Goal: Transaction & Acquisition: Download file/media

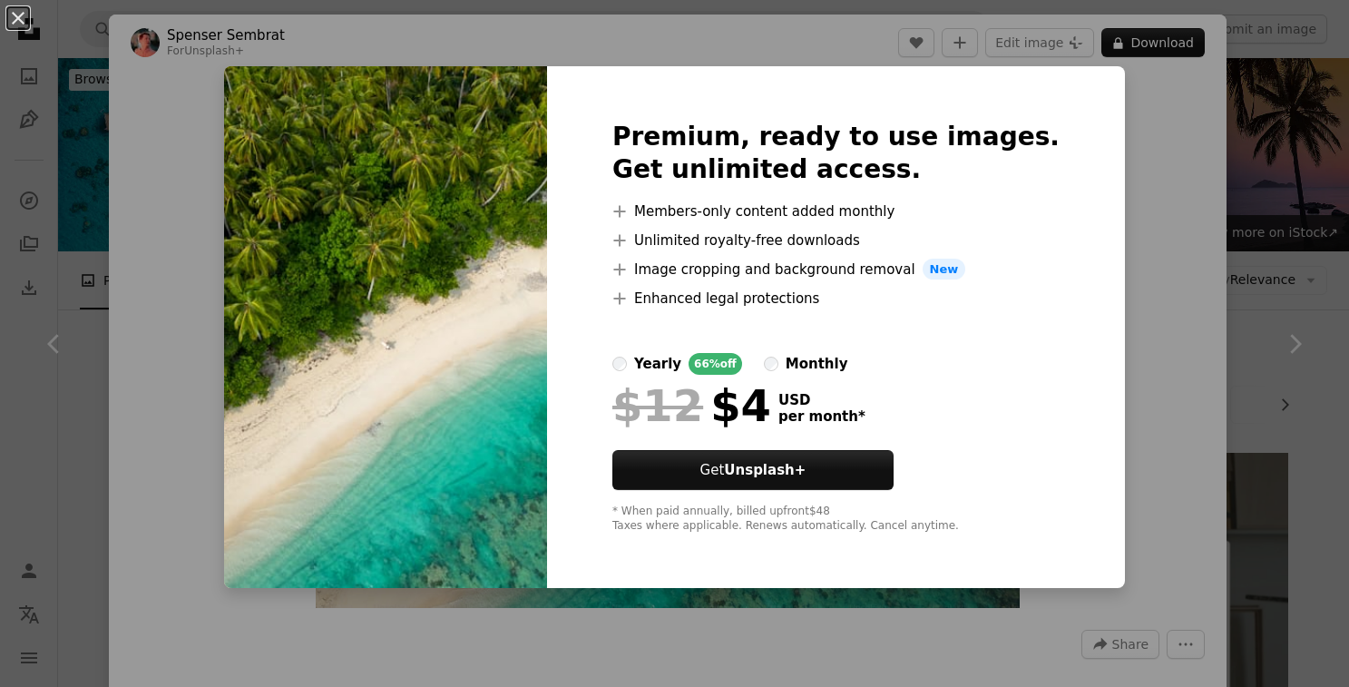
scroll to position [2089, 0]
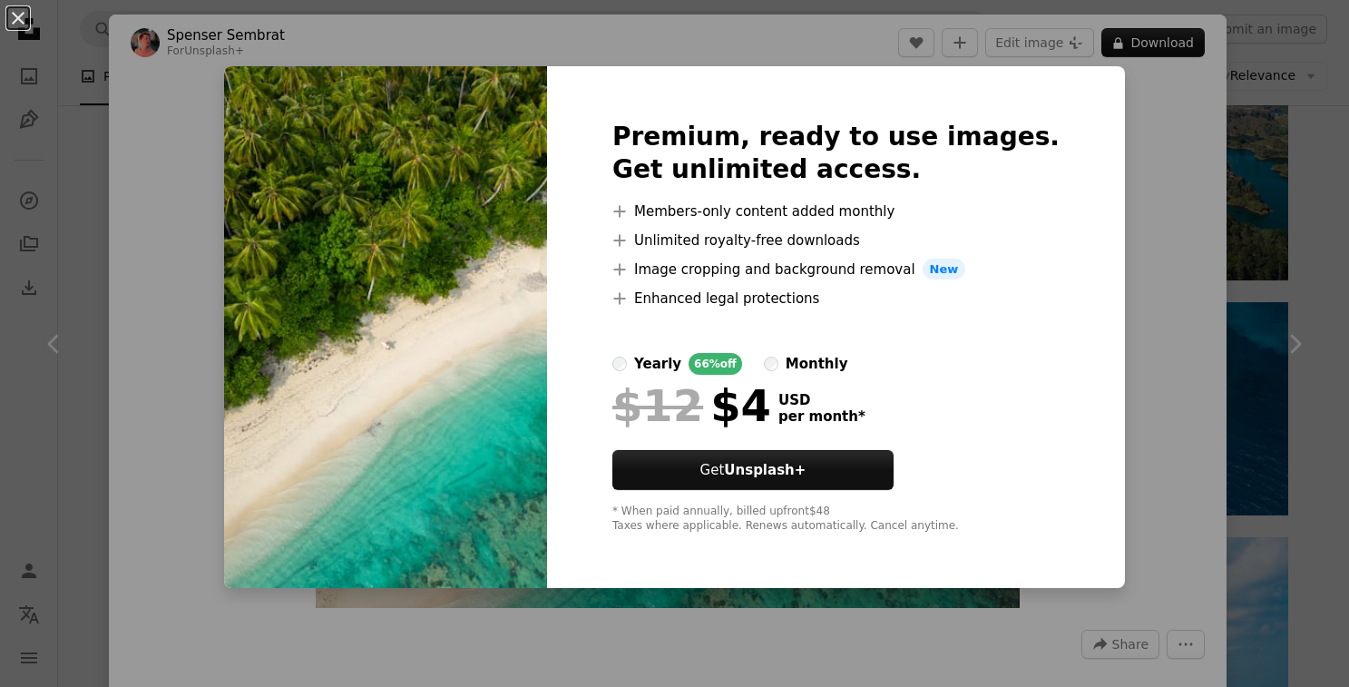
click at [1140, 274] on div "An X shape Premium, ready to use images. Get unlimited access. A plus sign Memb…" at bounding box center [674, 343] width 1349 height 687
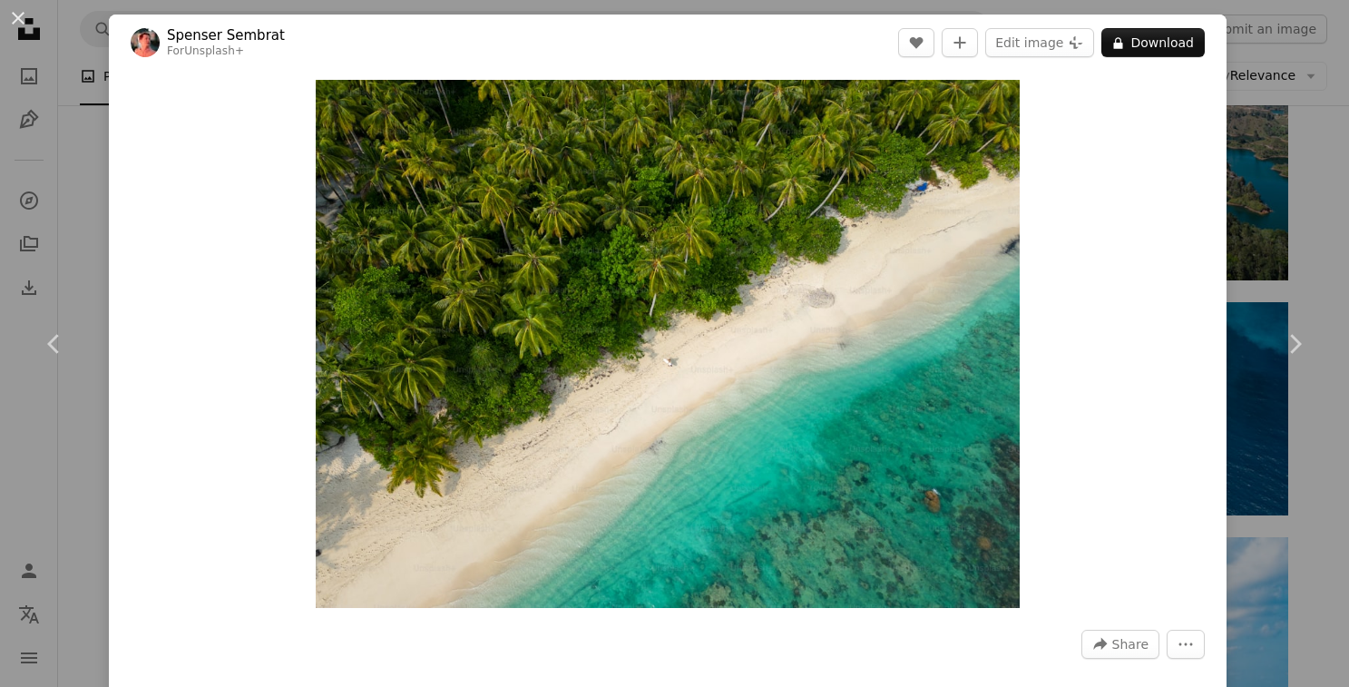
click at [105, 111] on div "An X shape Chevron left Chevron right [PERSON_NAME] For Unsplash+ A heart A plu…" at bounding box center [674, 343] width 1349 height 687
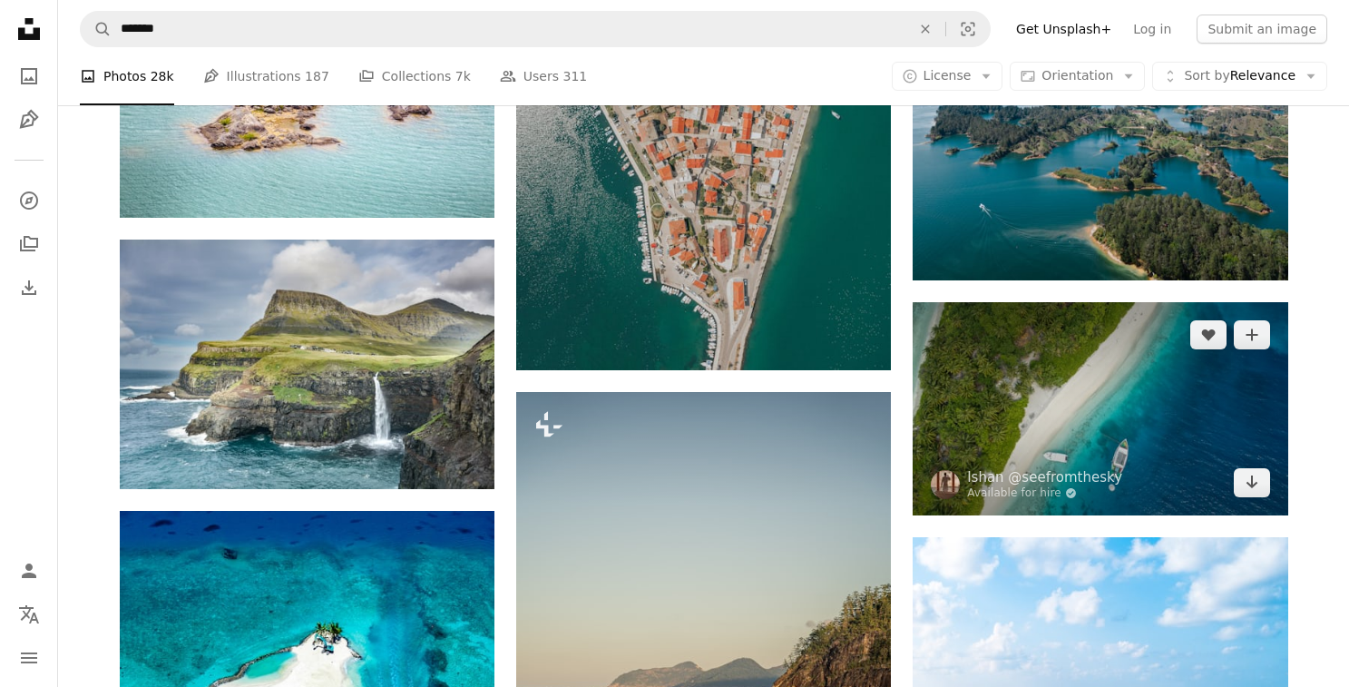
click at [1078, 381] on img at bounding box center [1099, 408] width 375 height 213
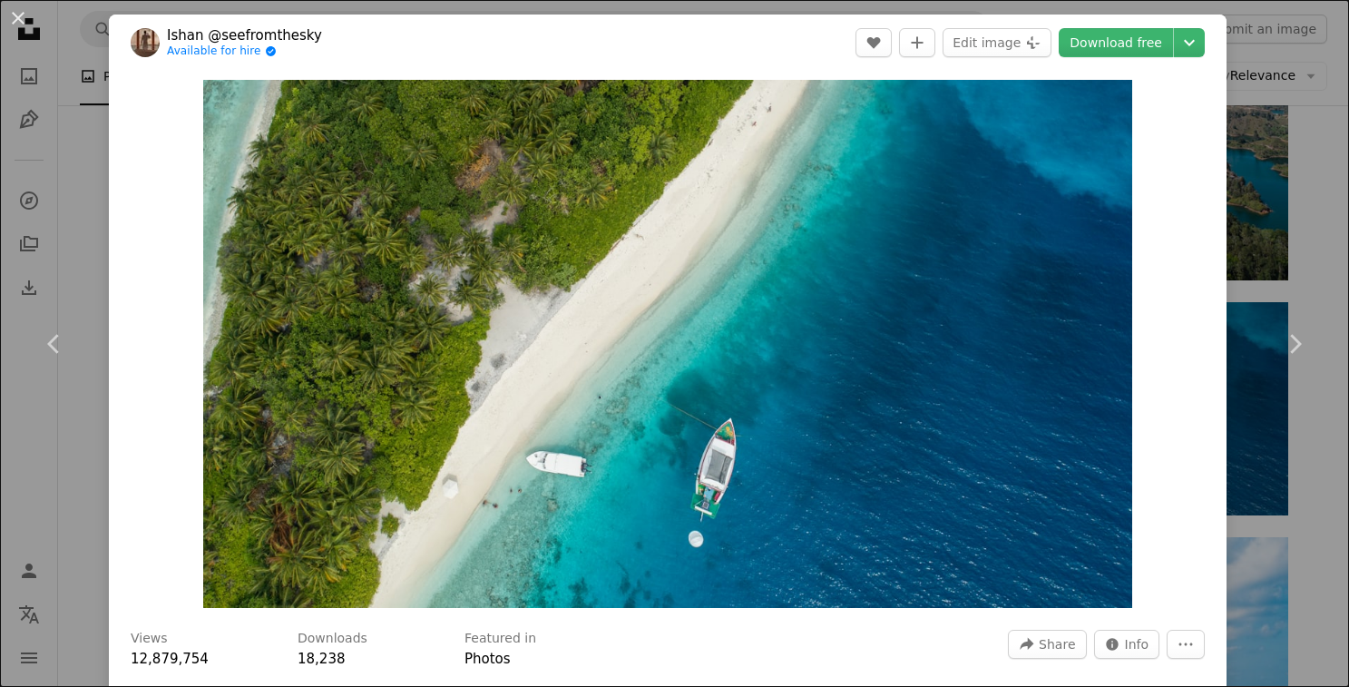
click at [93, 100] on div "An X shape Chevron left Chevron right [PERSON_NAME] @seefromthesky Available fo…" at bounding box center [674, 343] width 1349 height 687
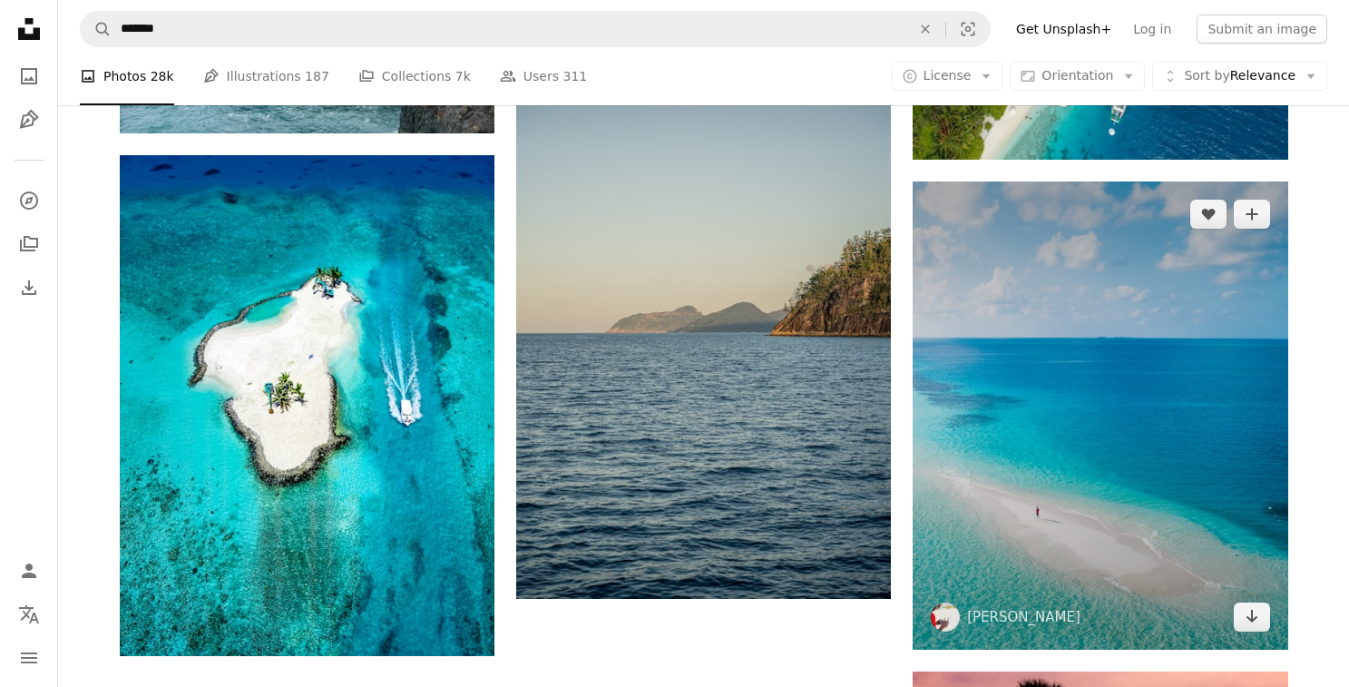
scroll to position [2104, 0]
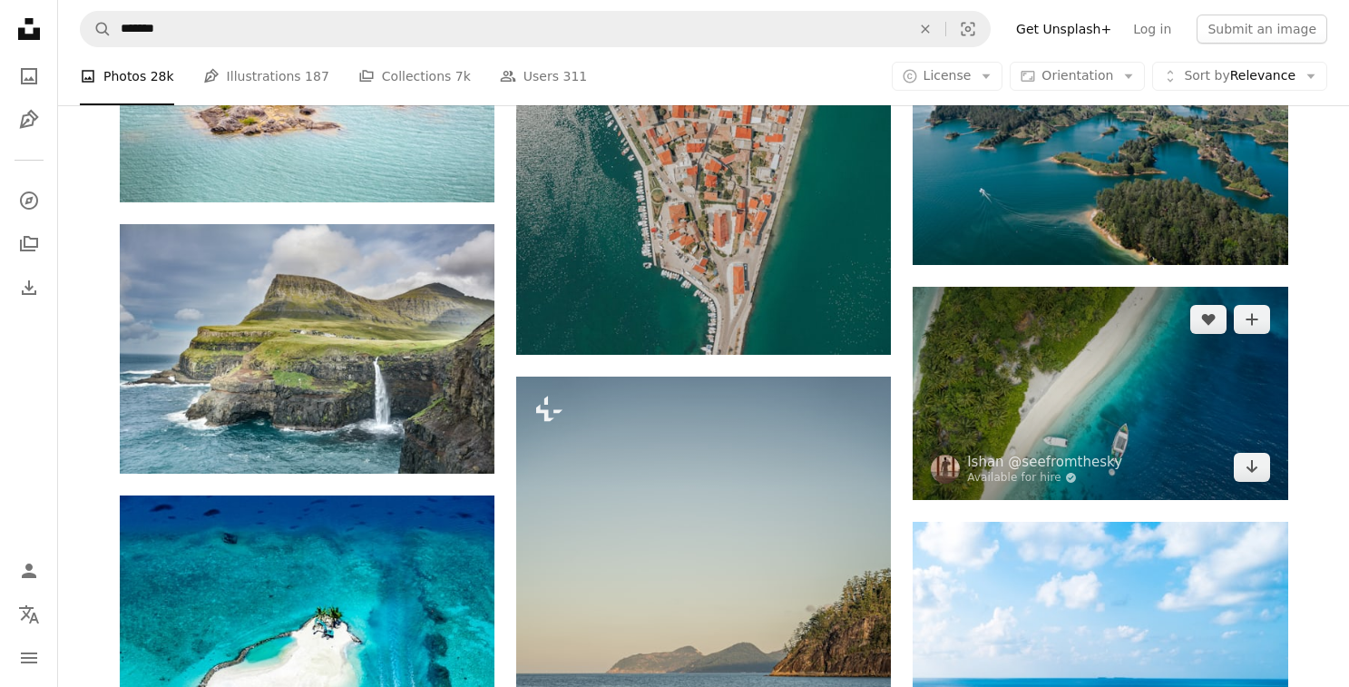
click at [1118, 355] on img at bounding box center [1099, 393] width 375 height 213
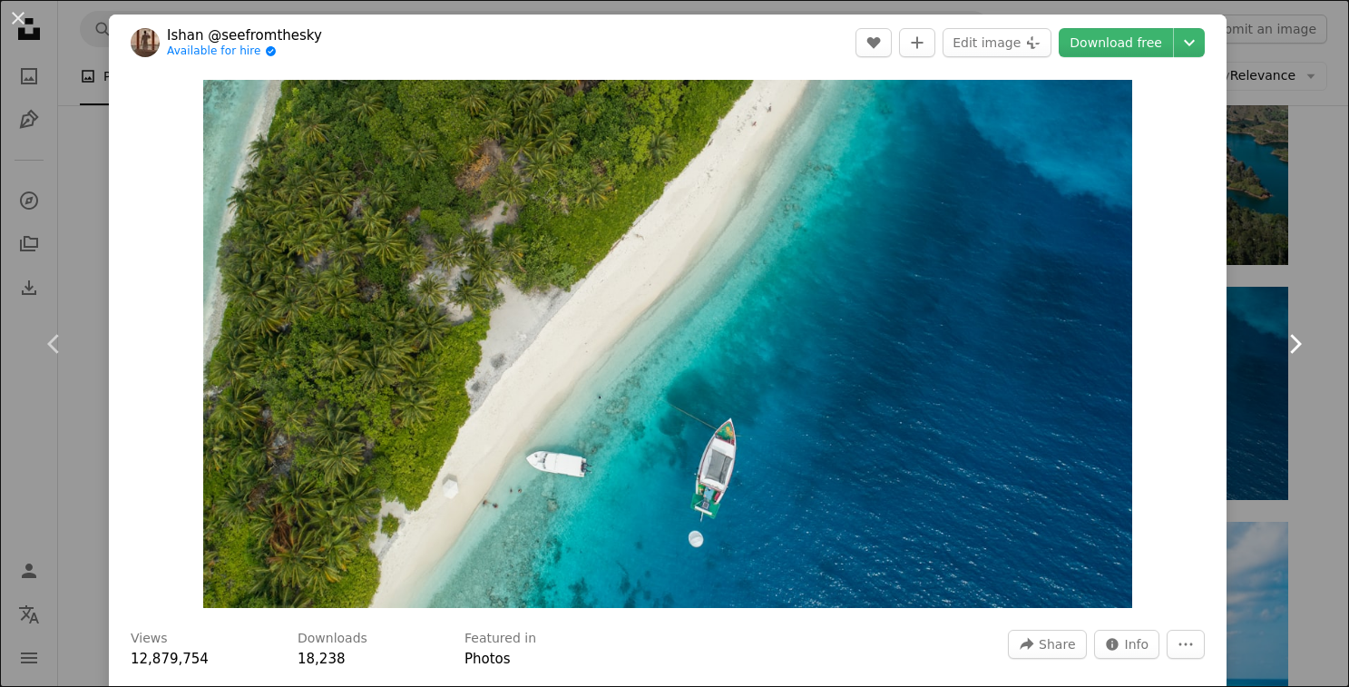
click at [1263, 277] on link "Chevron right" at bounding box center [1294, 344] width 109 height 174
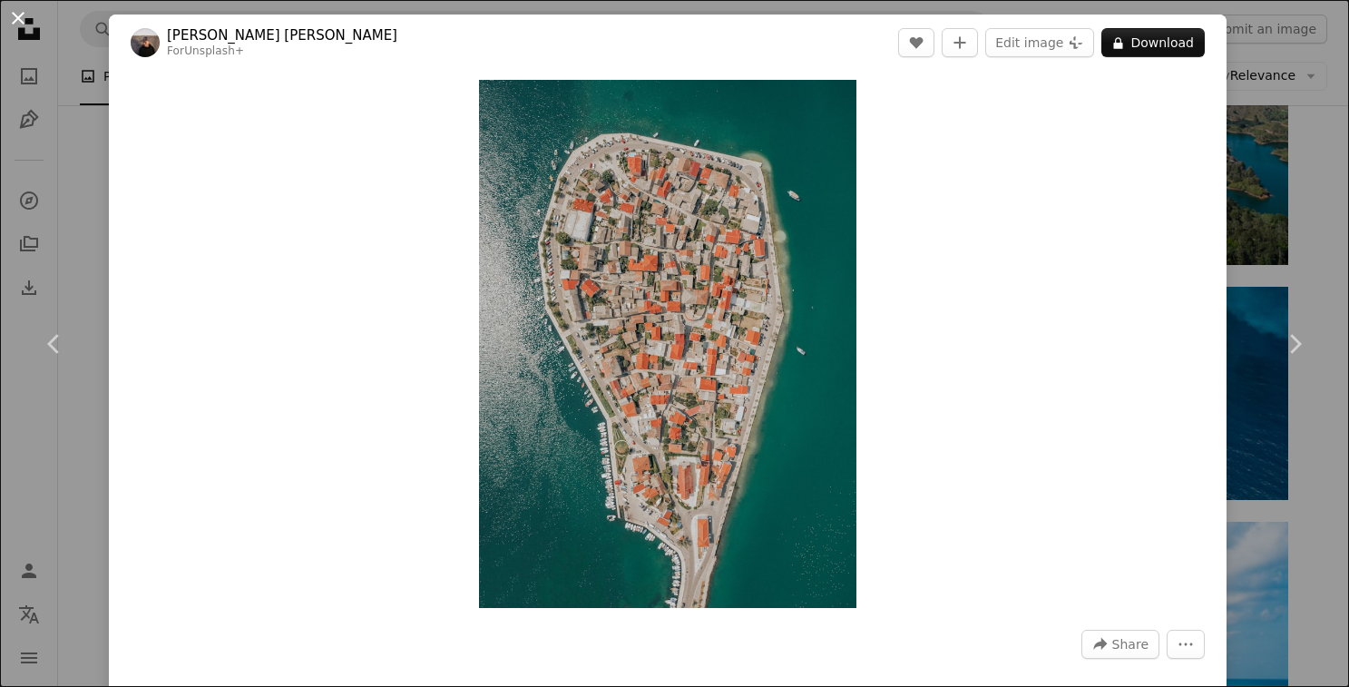
click at [17, 13] on button "An X shape" at bounding box center [18, 18] width 22 height 22
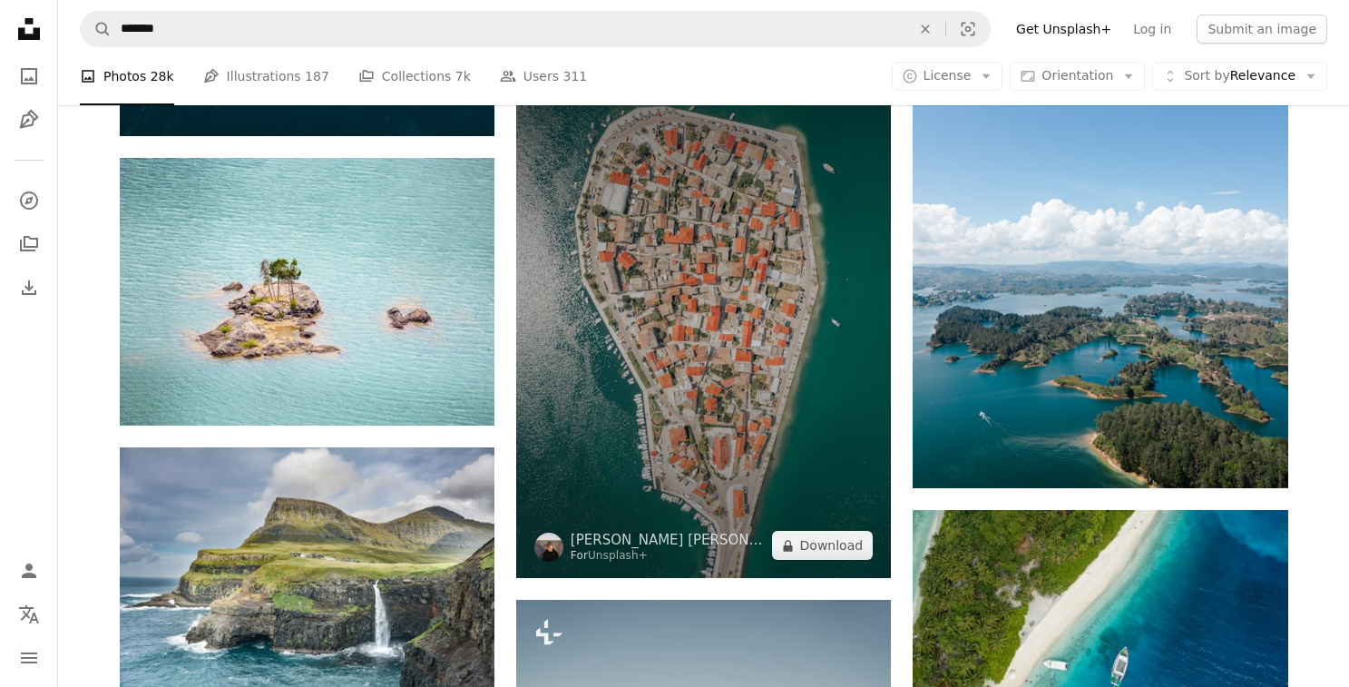
scroll to position [2047, 0]
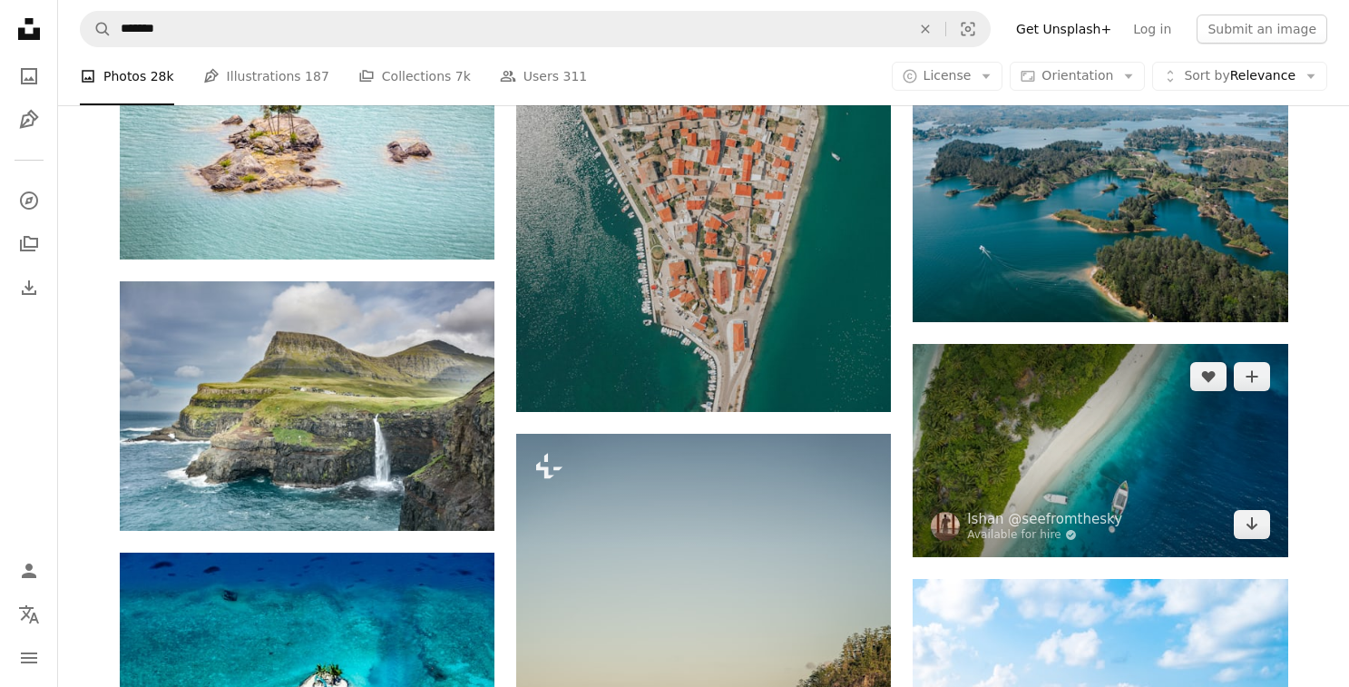
click at [1125, 433] on img at bounding box center [1099, 450] width 375 height 213
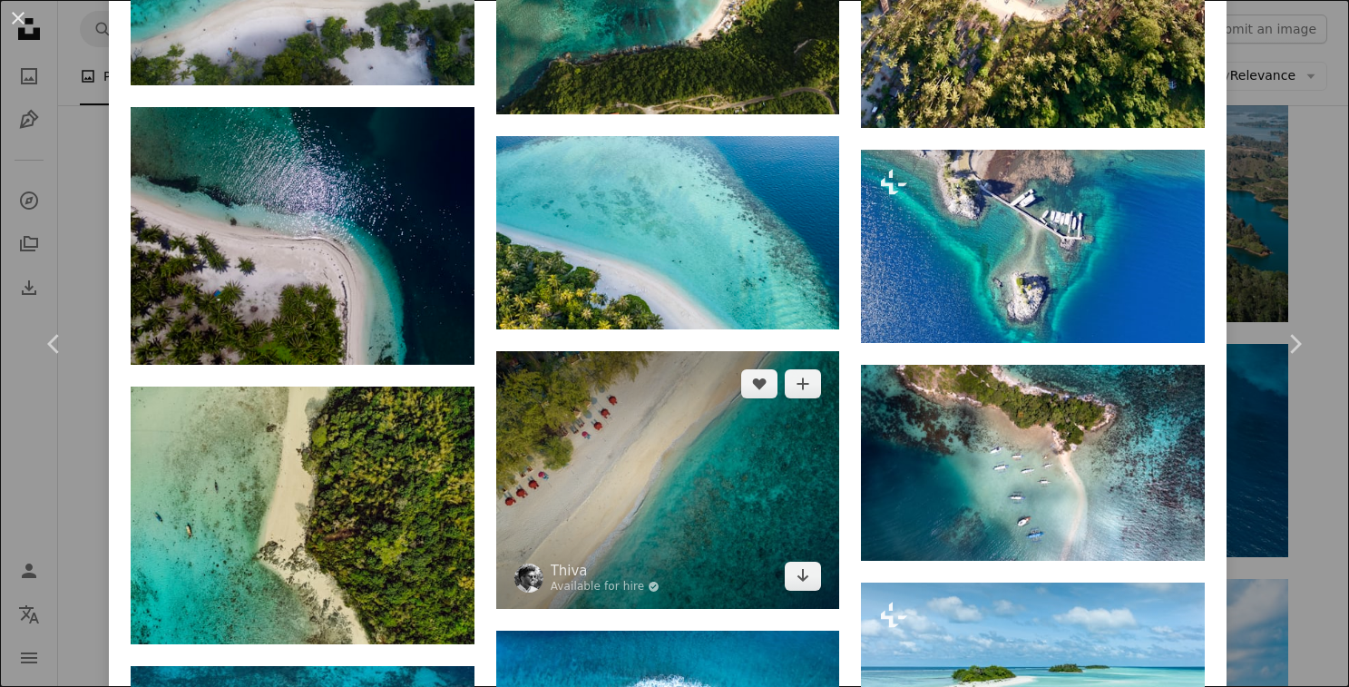
scroll to position [2674, 0]
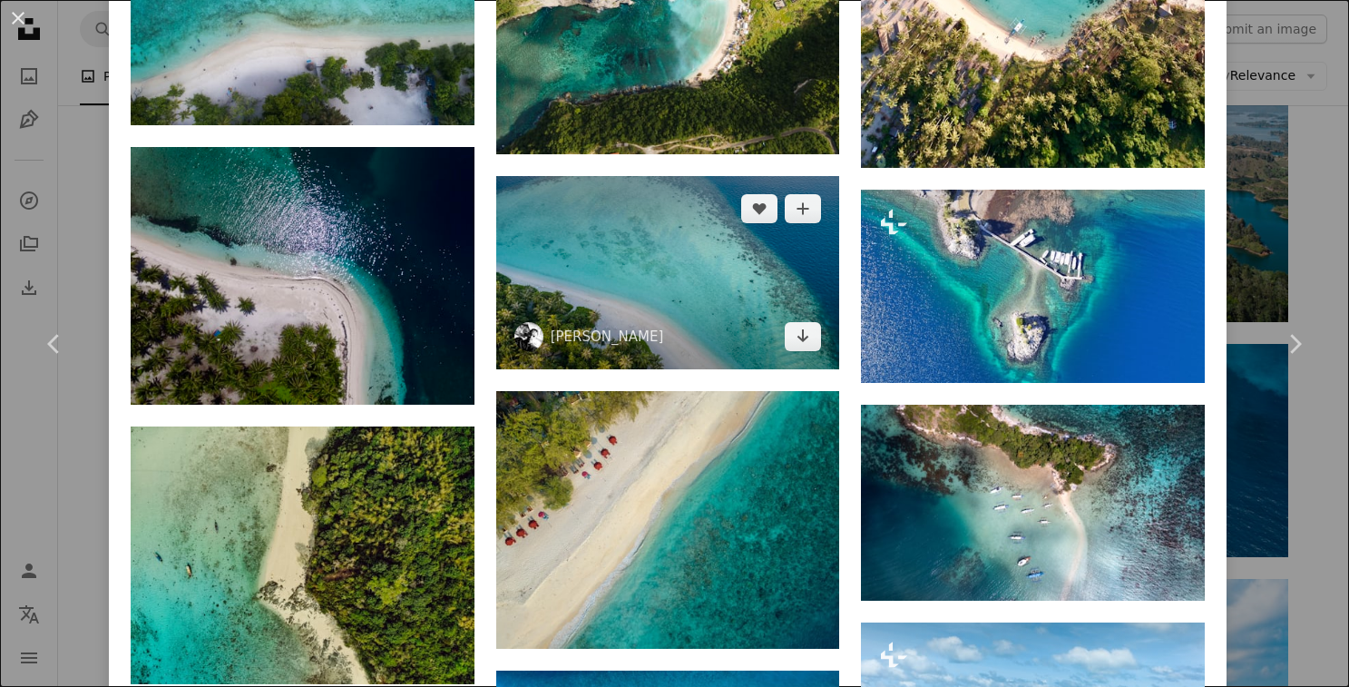
click at [701, 284] on img at bounding box center [668, 272] width 344 height 193
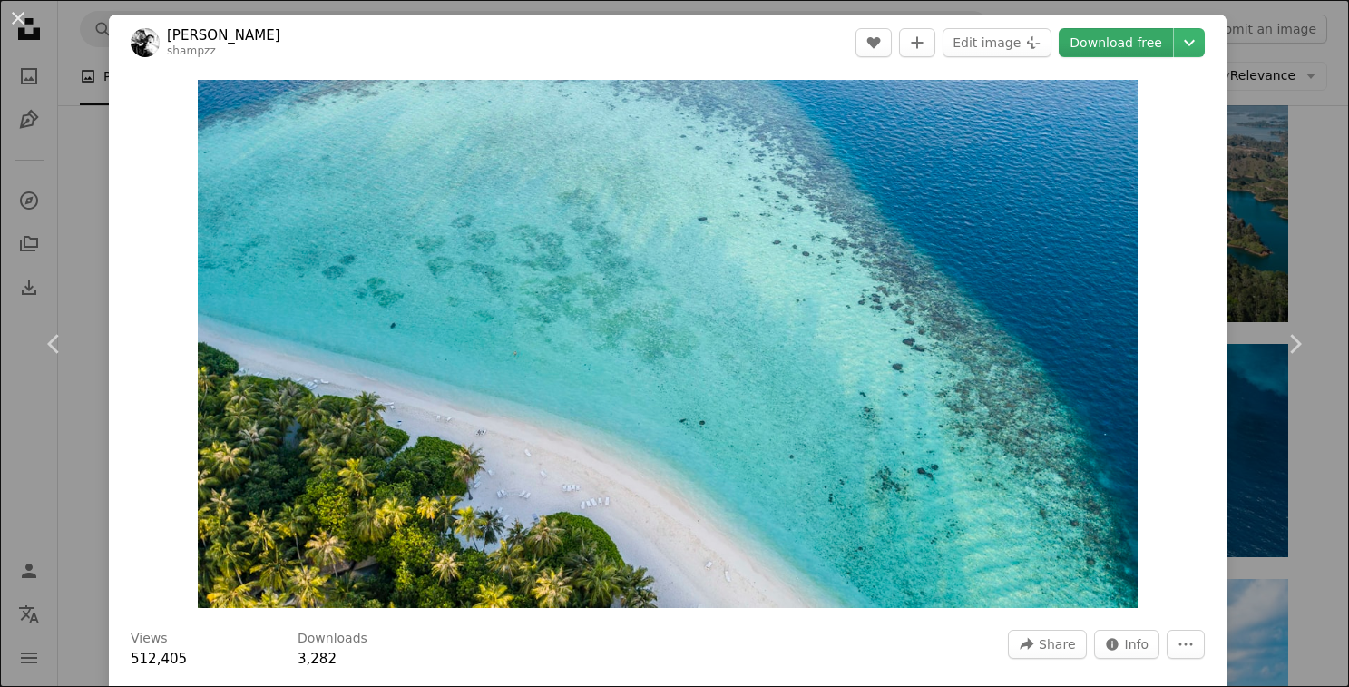
click at [1107, 35] on link "Download free" at bounding box center [1115, 42] width 114 height 29
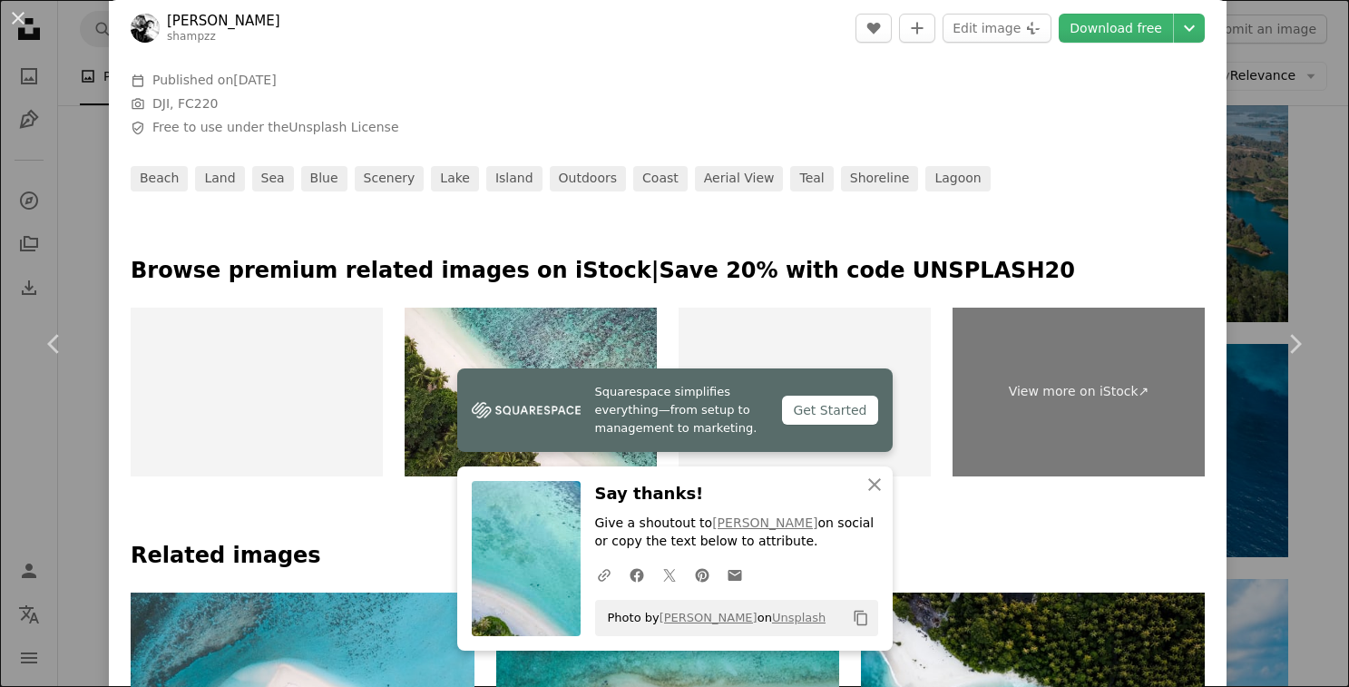
scroll to position [1248, 0]
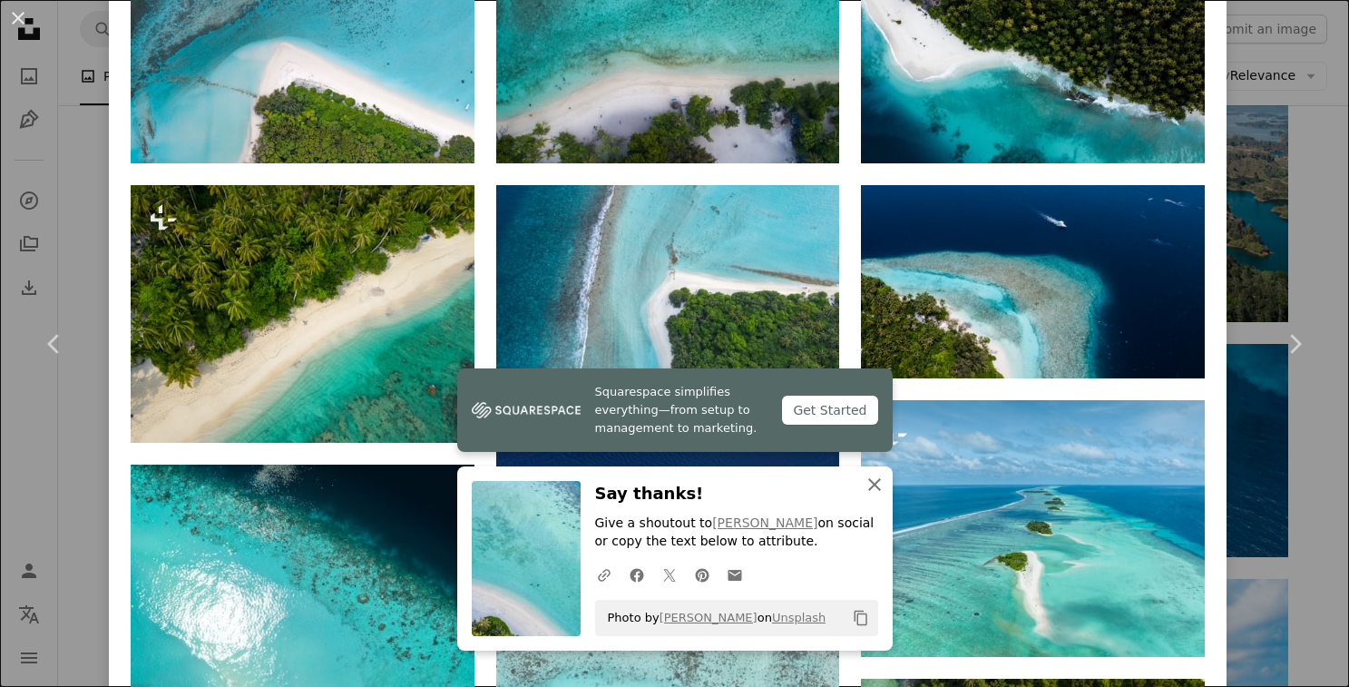
click at [866, 485] on icon "An X shape" at bounding box center [874, 484] width 22 height 22
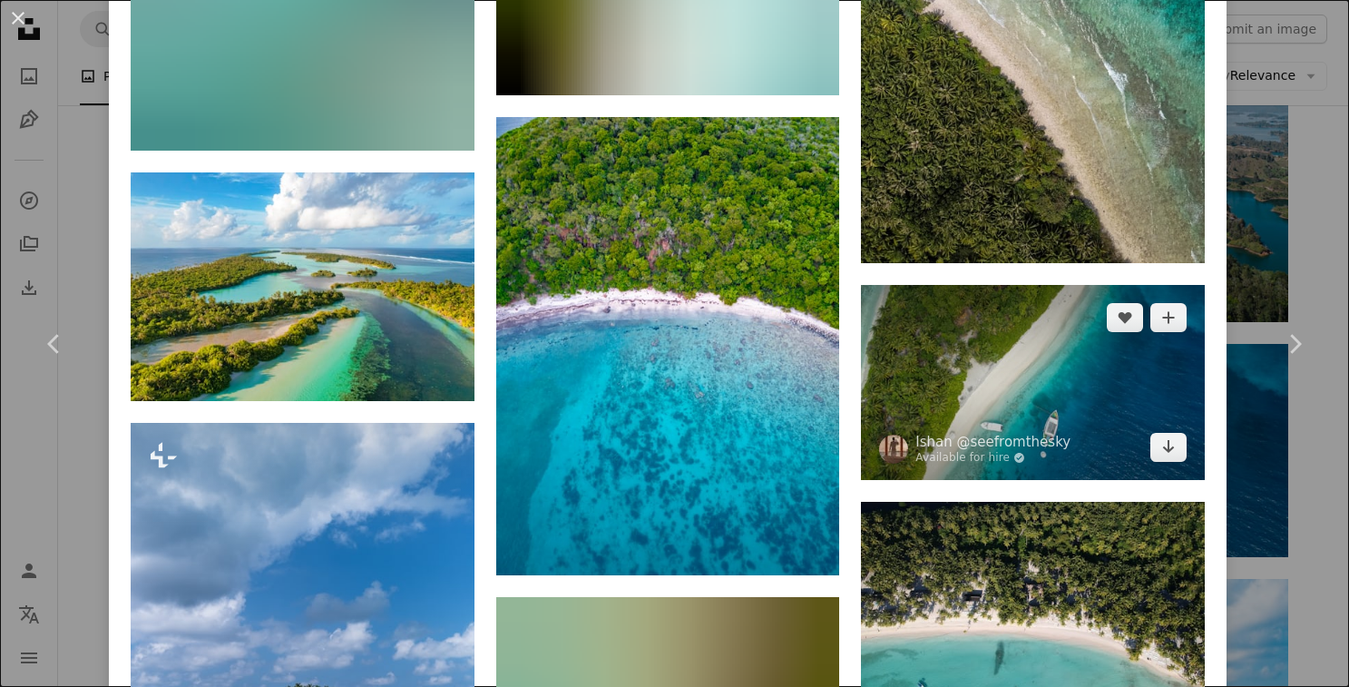
scroll to position [4141, 0]
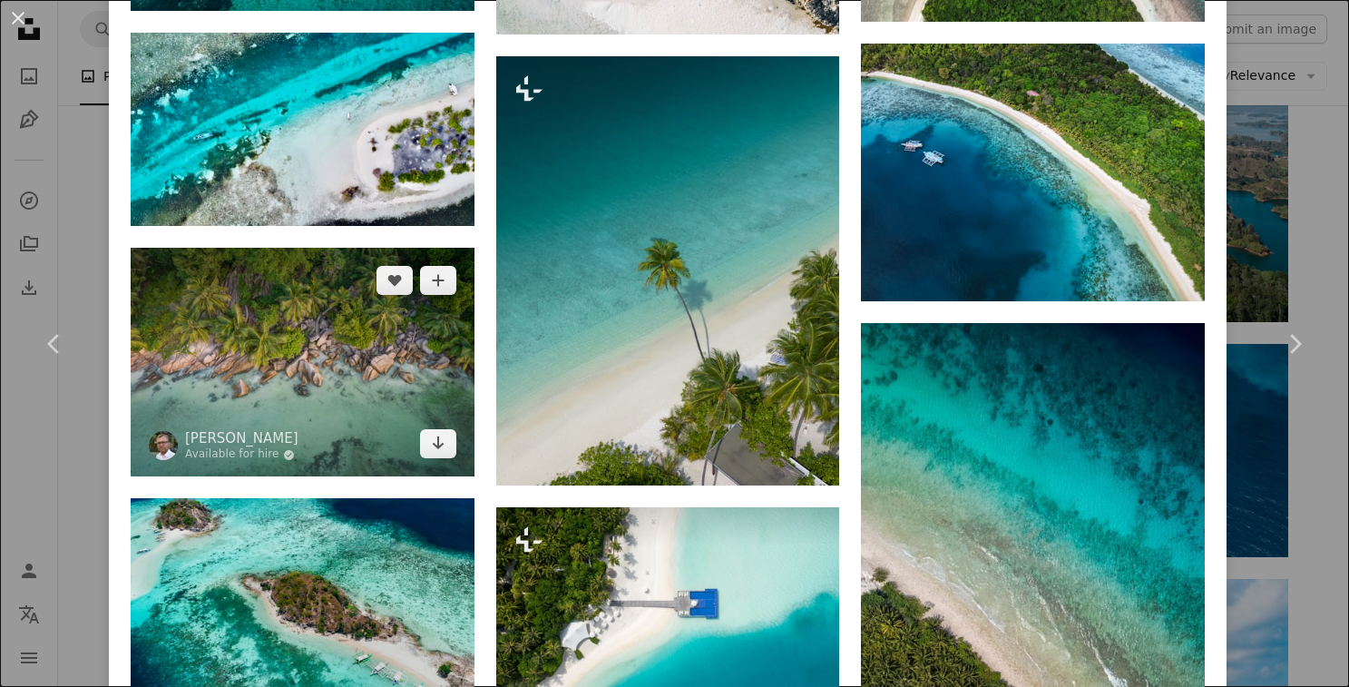
click at [267, 355] on img at bounding box center [303, 362] width 344 height 229
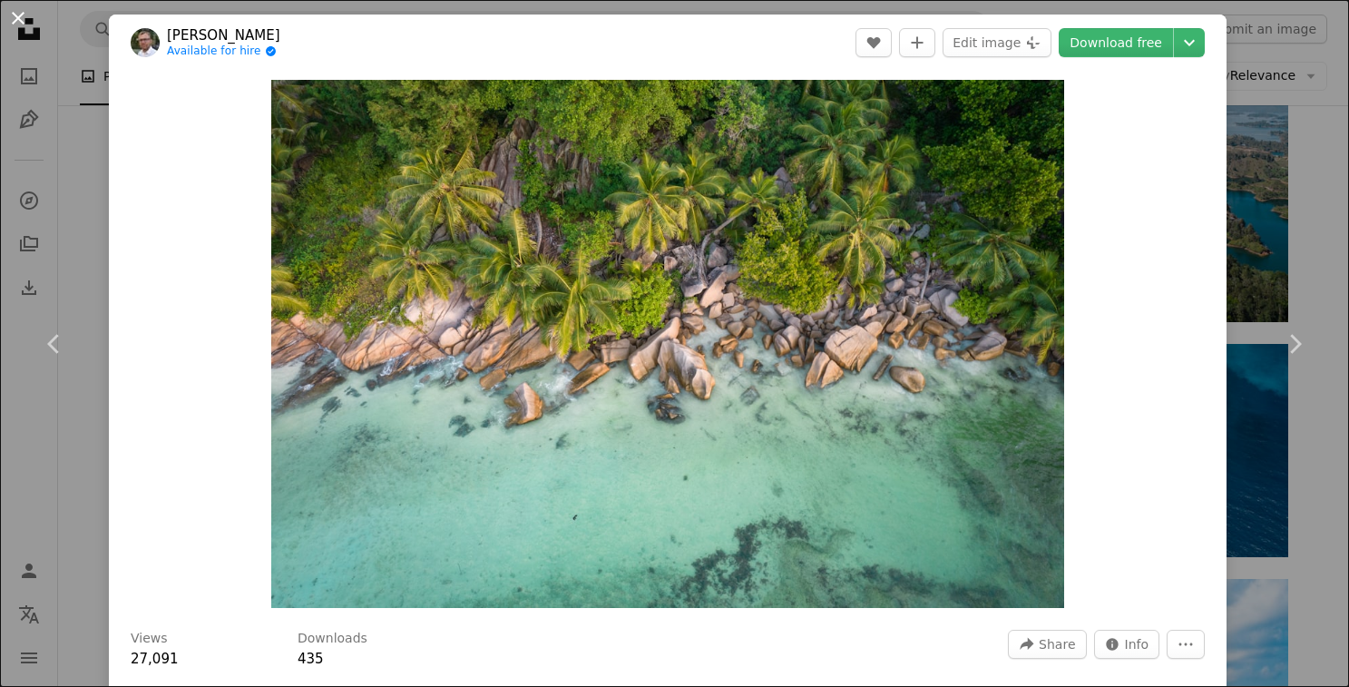
click at [17, 16] on button "An X shape" at bounding box center [18, 18] width 22 height 22
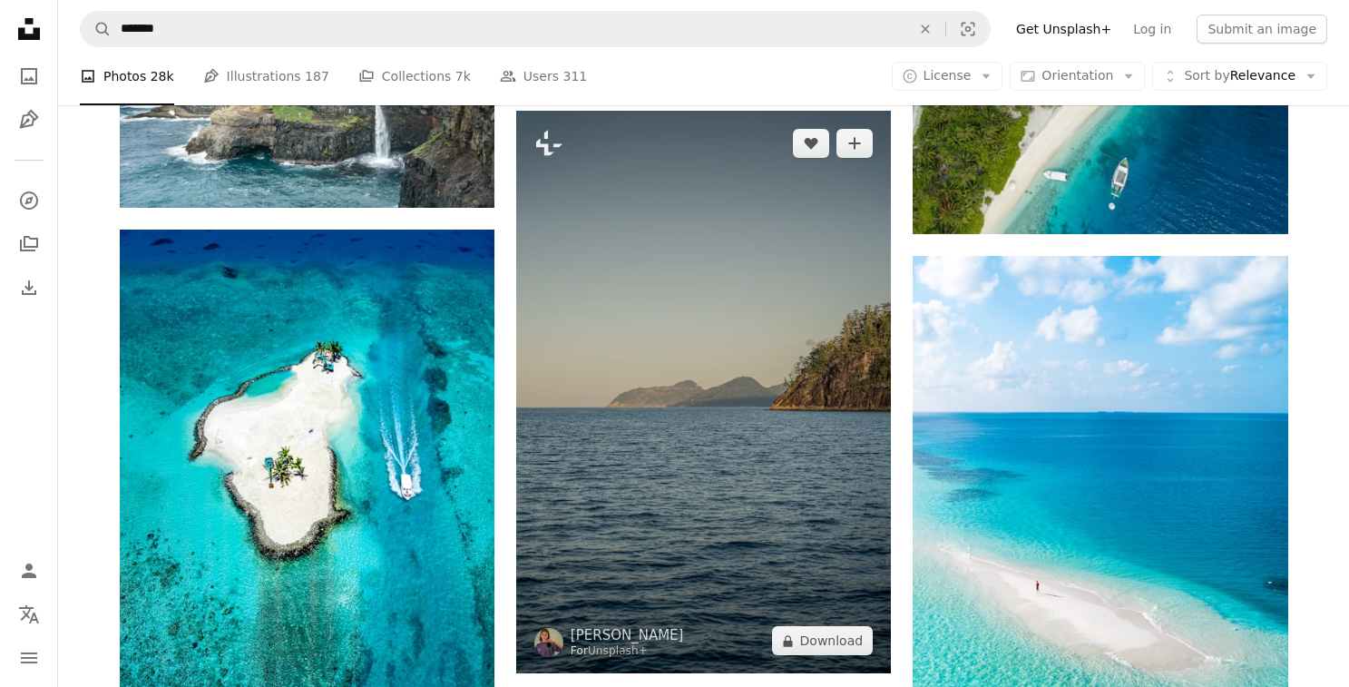
scroll to position [2207, 0]
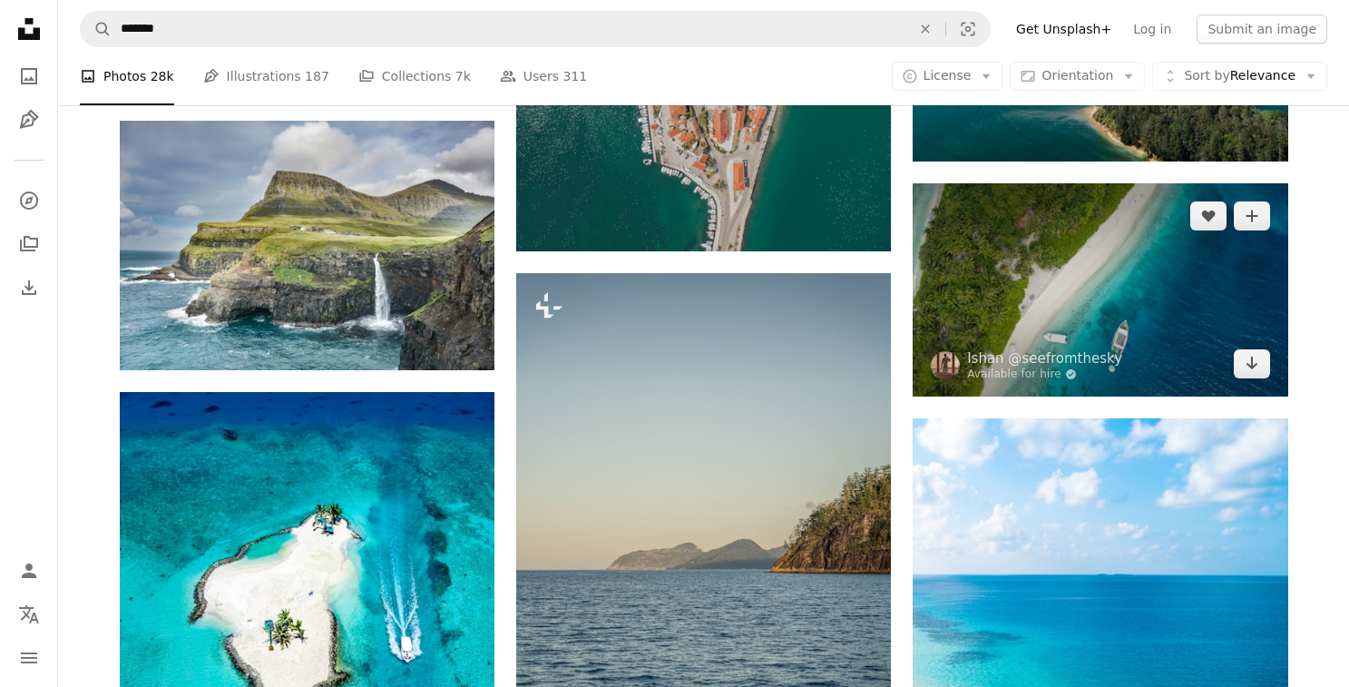
click at [1127, 274] on img at bounding box center [1099, 289] width 375 height 213
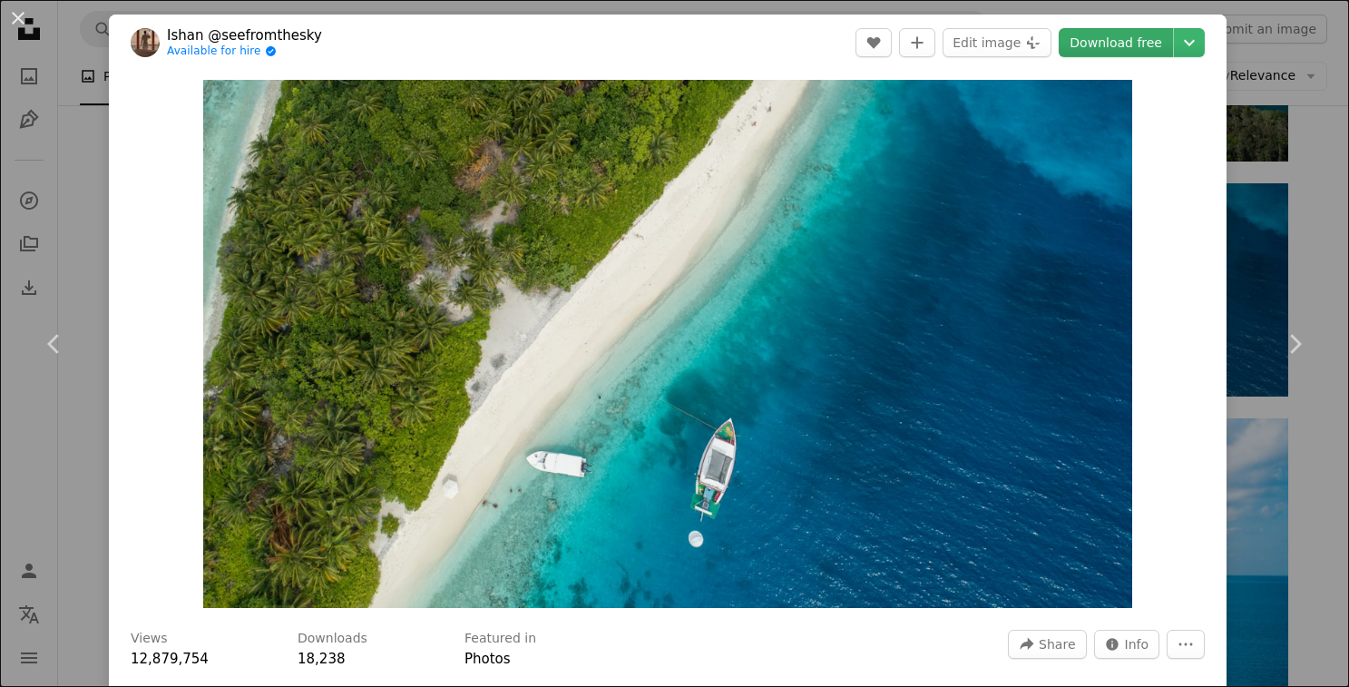
click at [1131, 36] on link "Download free" at bounding box center [1115, 42] width 114 height 29
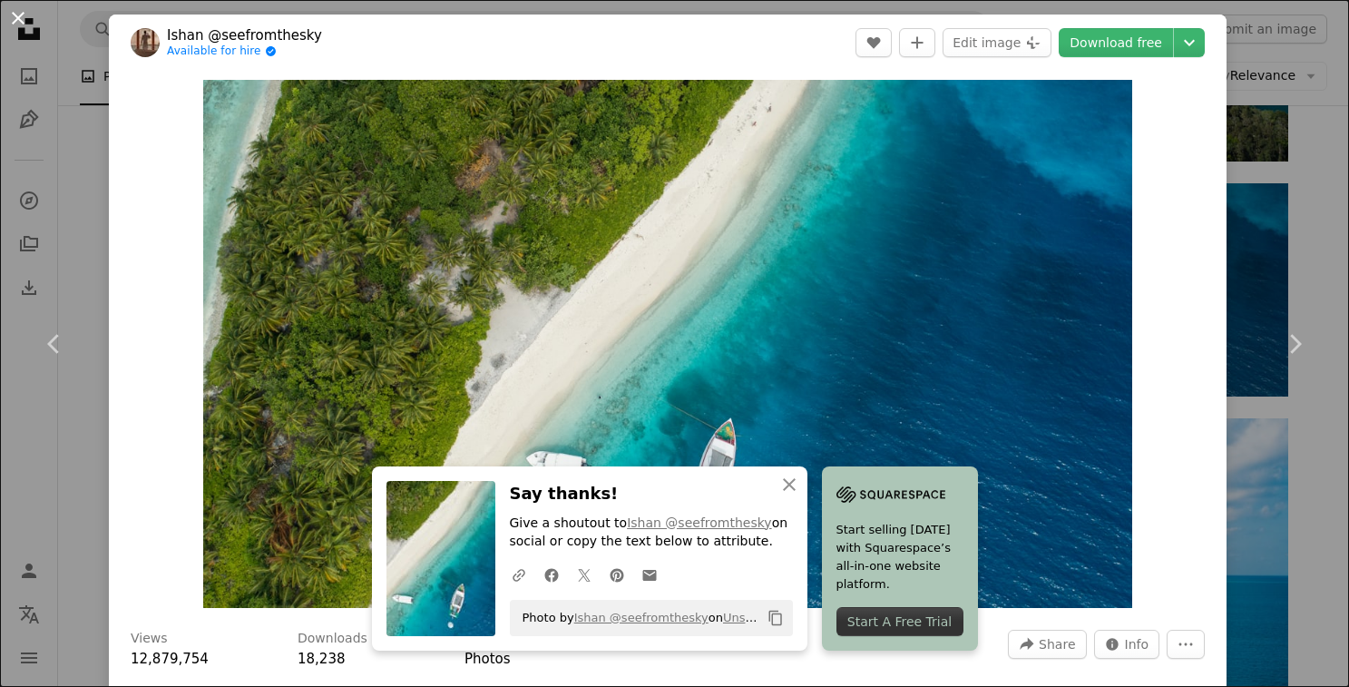
click at [15, 17] on button "An X shape" at bounding box center [18, 18] width 22 height 22
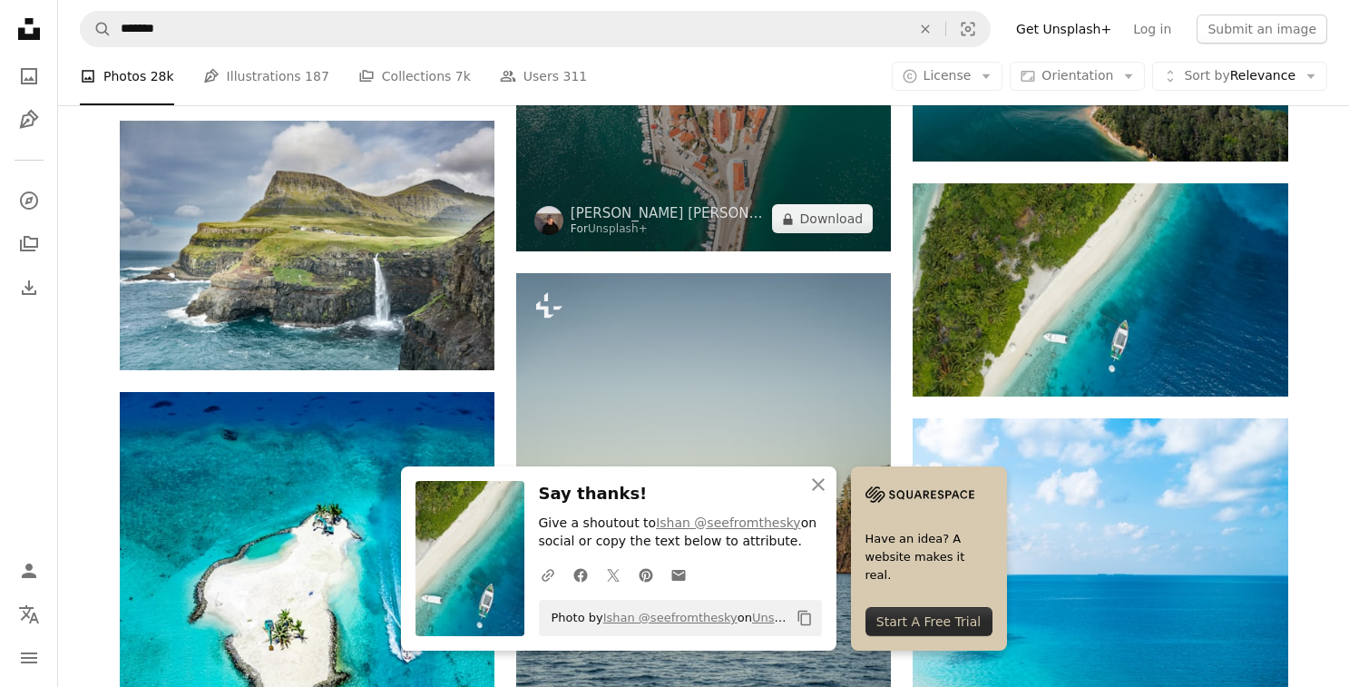
scroll to position [2572, 0]
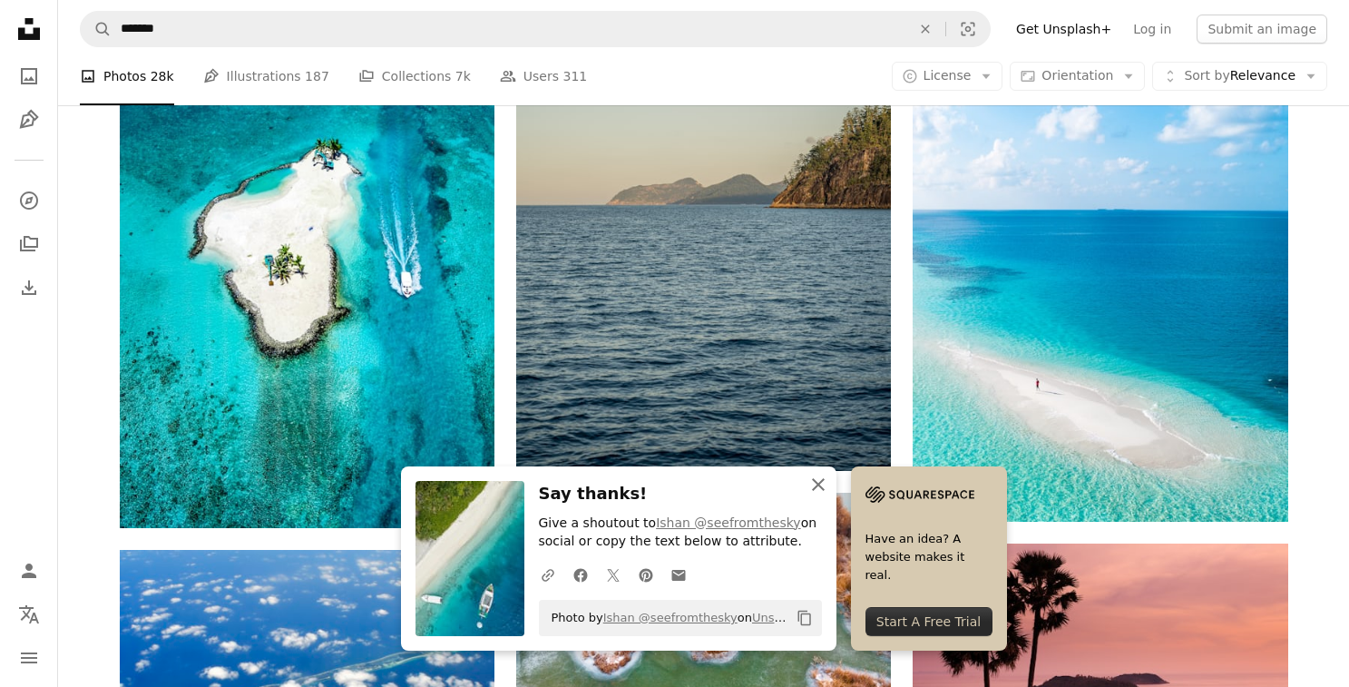
click at [823, 490] on icon "An X shape" at bounding box center [818, 484] width 22 height 22
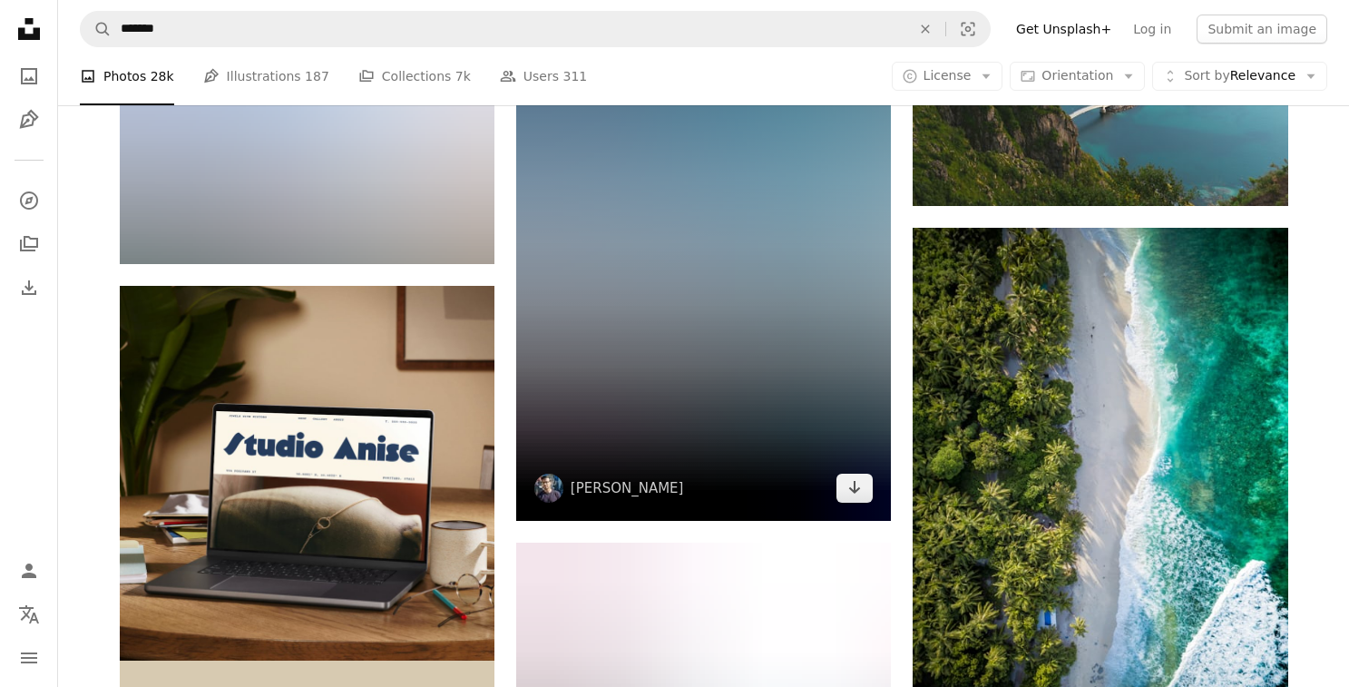
scroll to position [3813, 0]
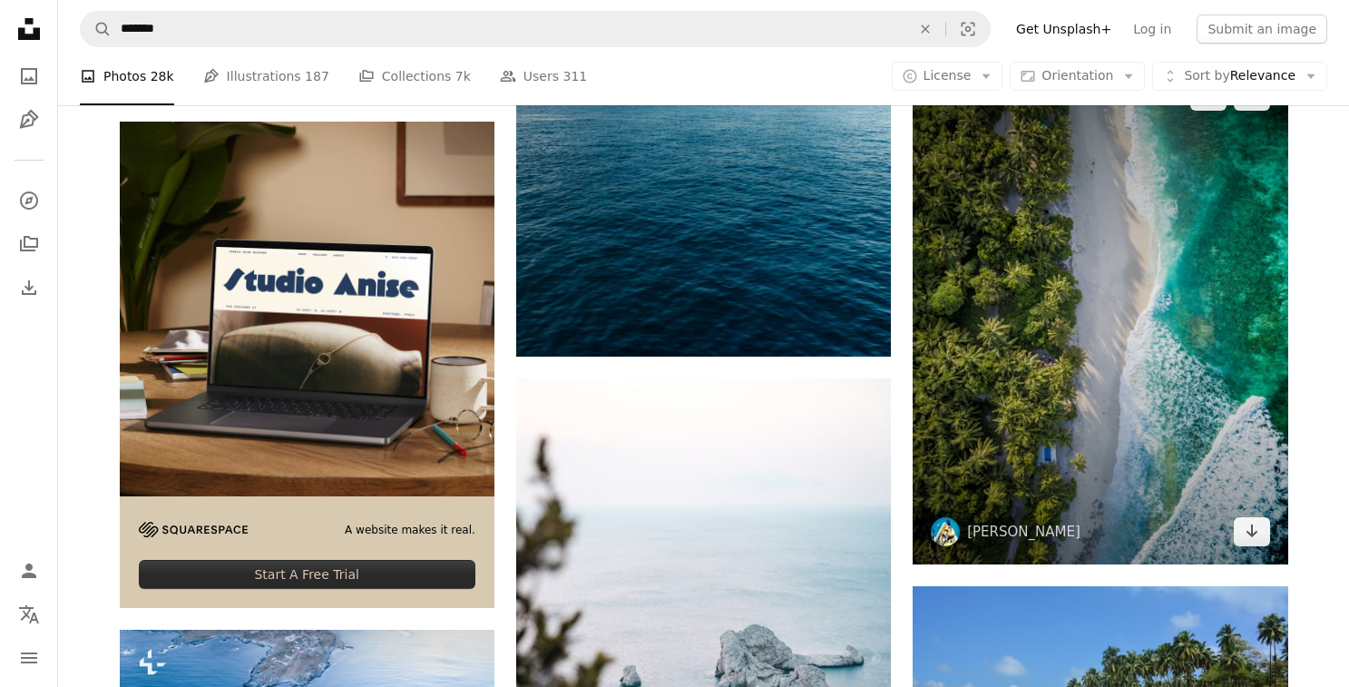
click at [1005, 315] on img at bounding box center [1099, 313] width 375 height 500
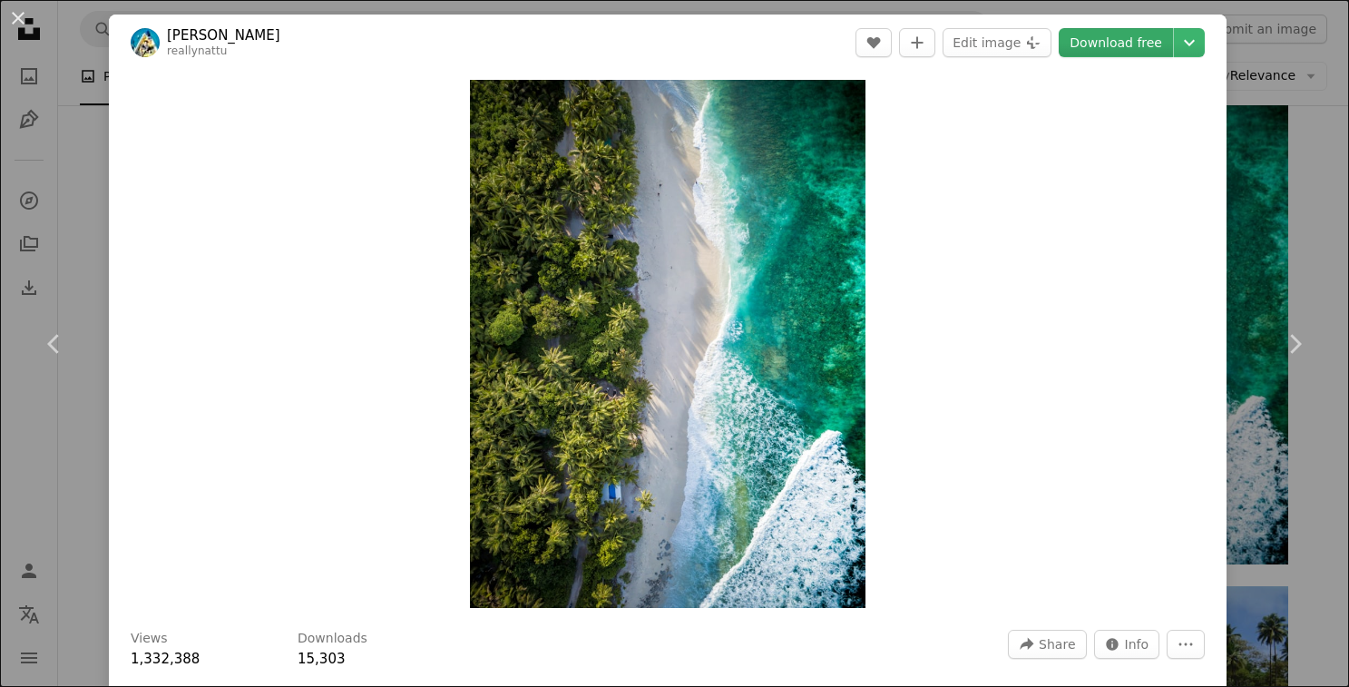
click at [1117, 43] on link "Download free" at bounding box center [1115, 42] width 114 height 29
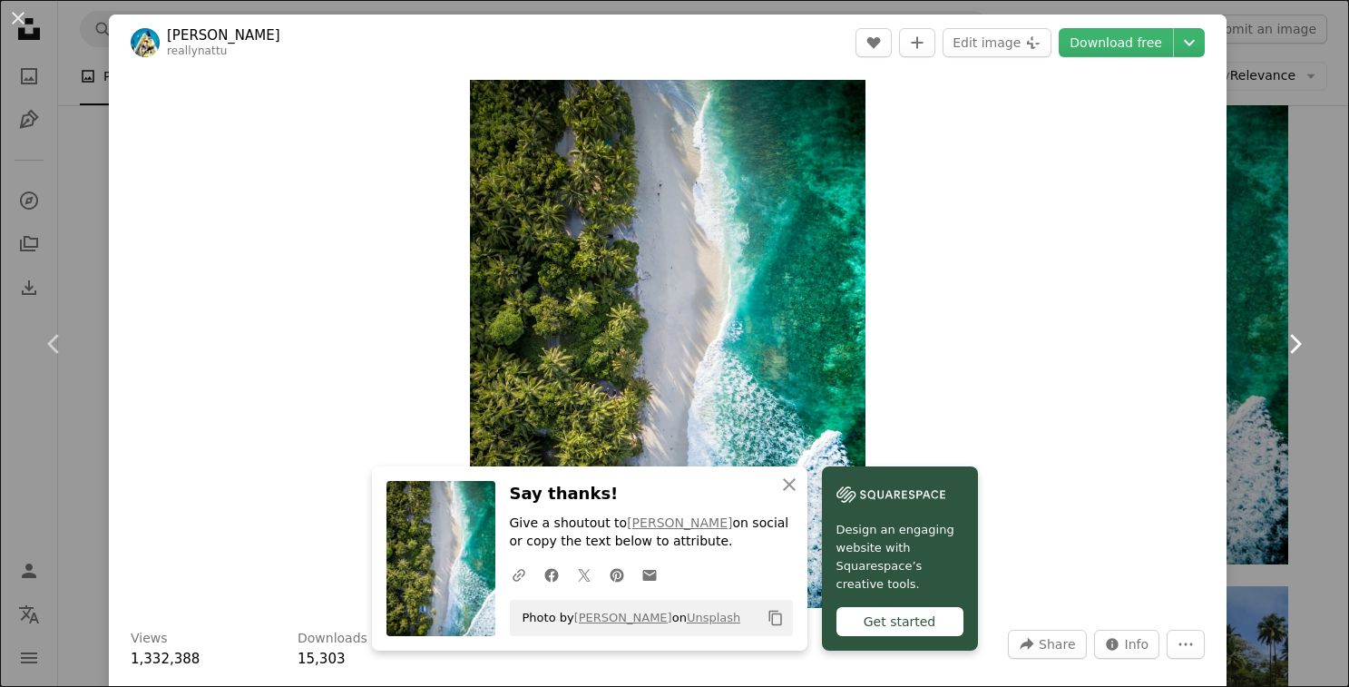
click at [1290, 265] on link "Chevron right" at bounding box center [1294, 344] width 109 height 174
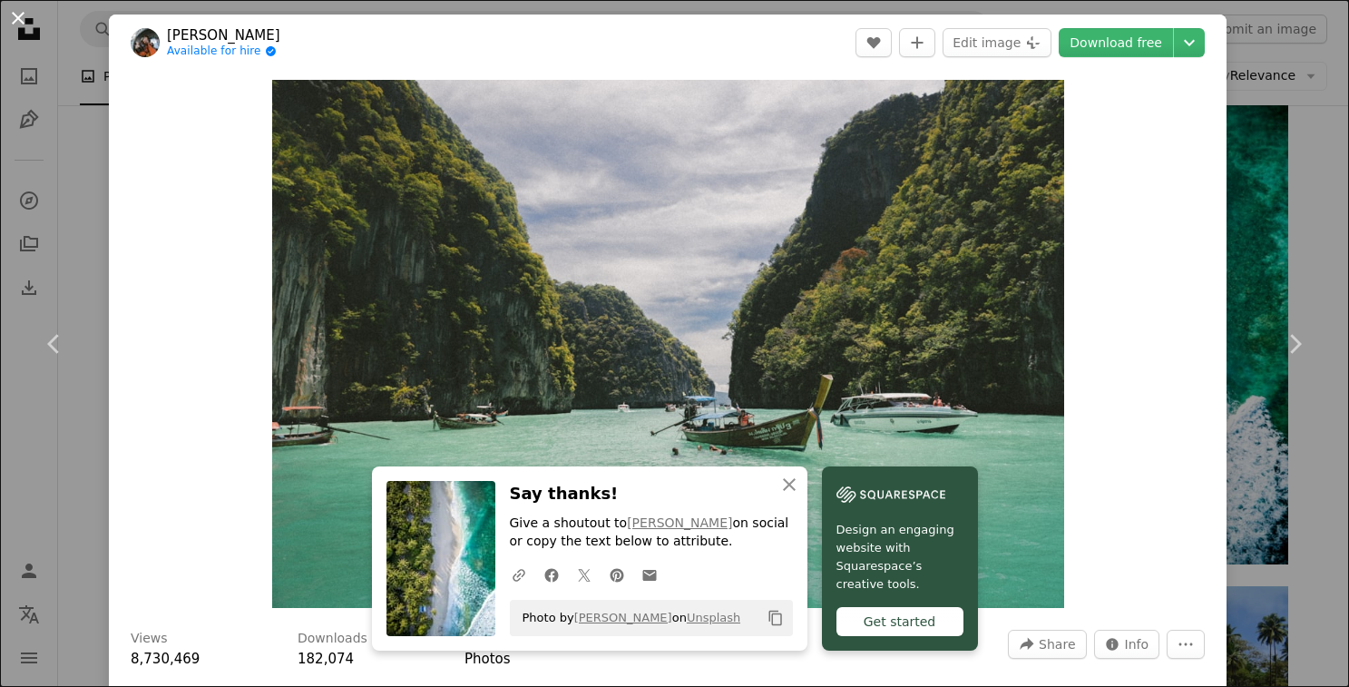
click at [21, 26] on button "An X shape" at bounding box center [18, 18] width 22 height 22
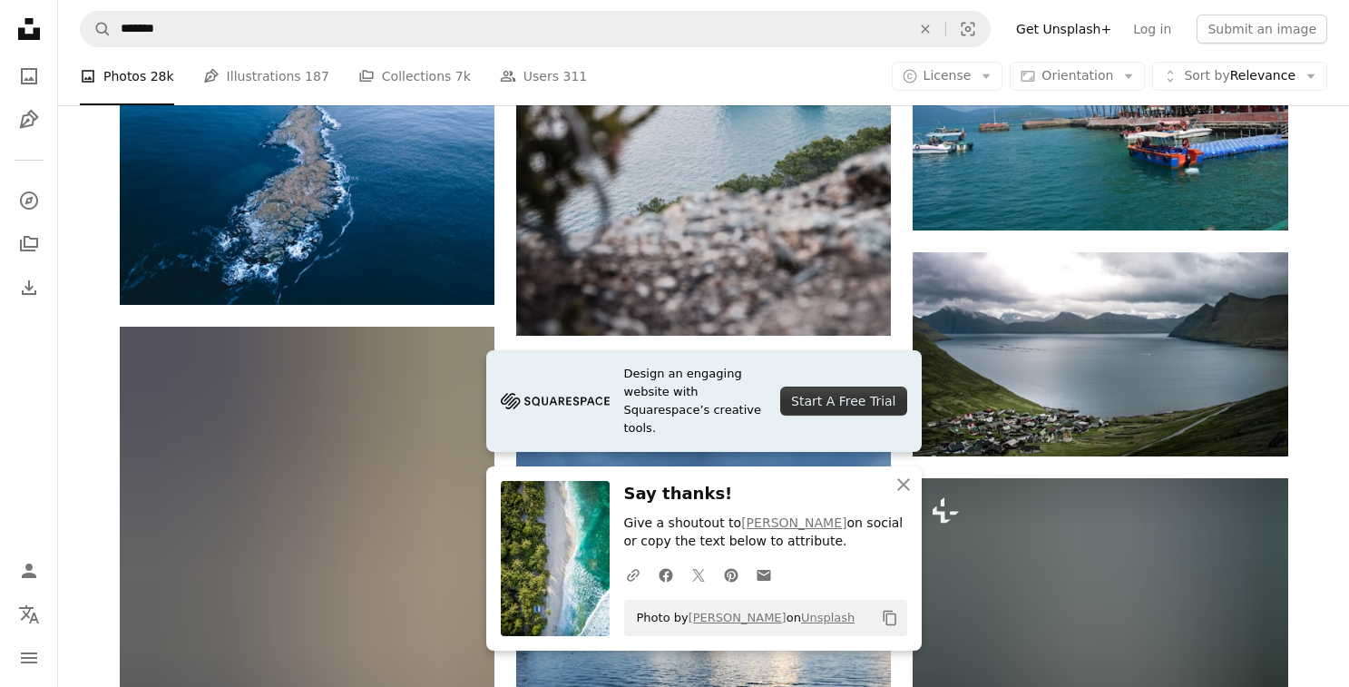
scroll to position [4661, 0]
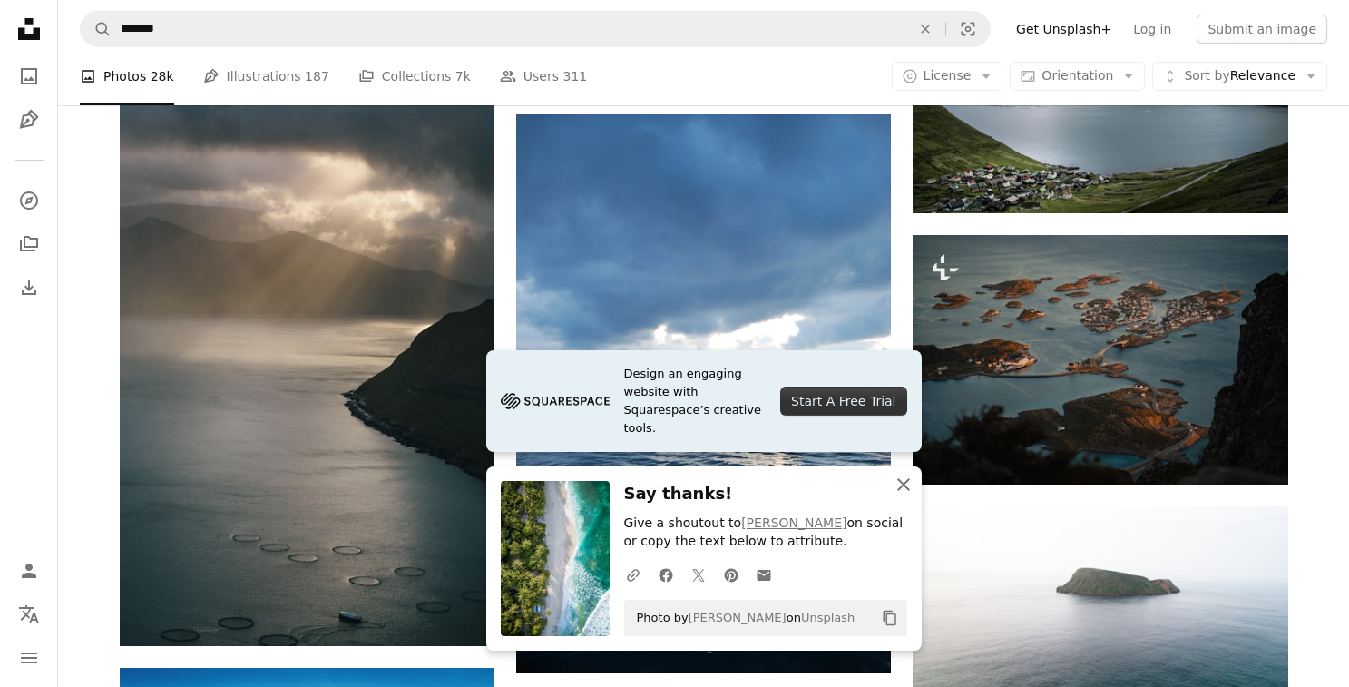
click at [906, 492] on icon "An X shape" at bounding box center [903, 484] width 22 height 22
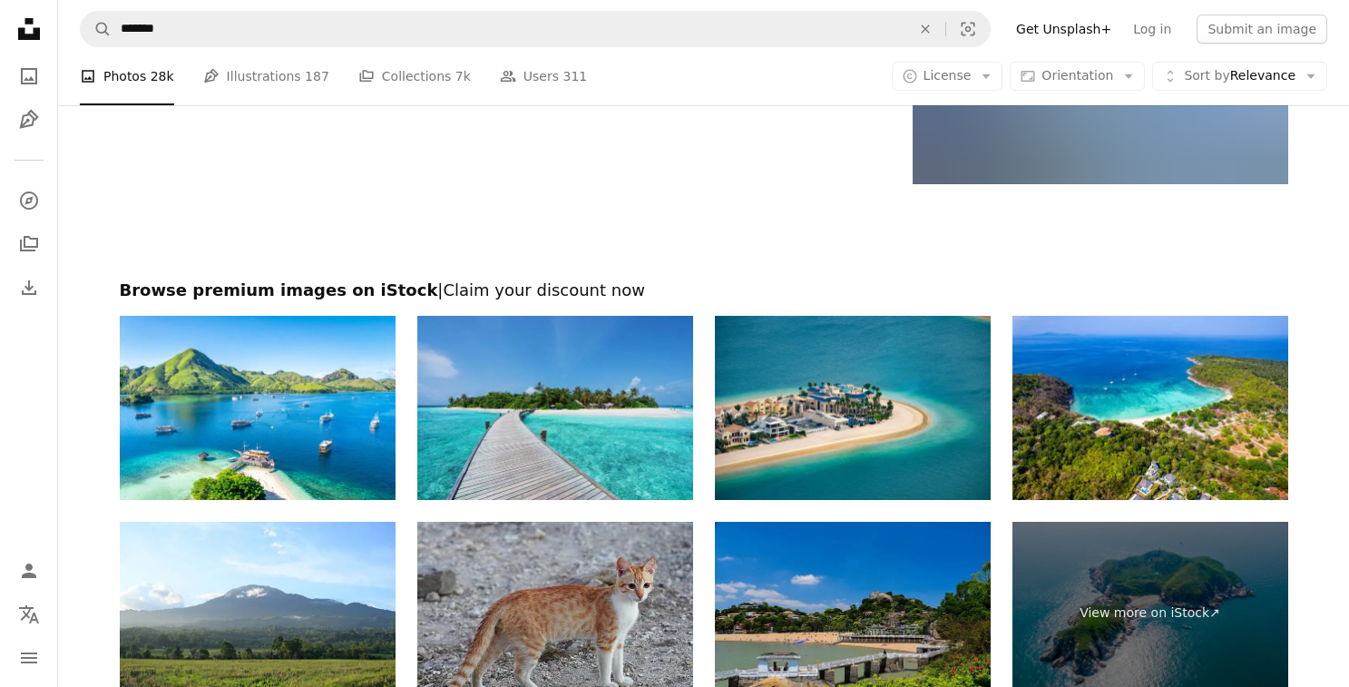
scroll to position [9120, 0]
